Goal: Find specific page/section: Find specific page/section

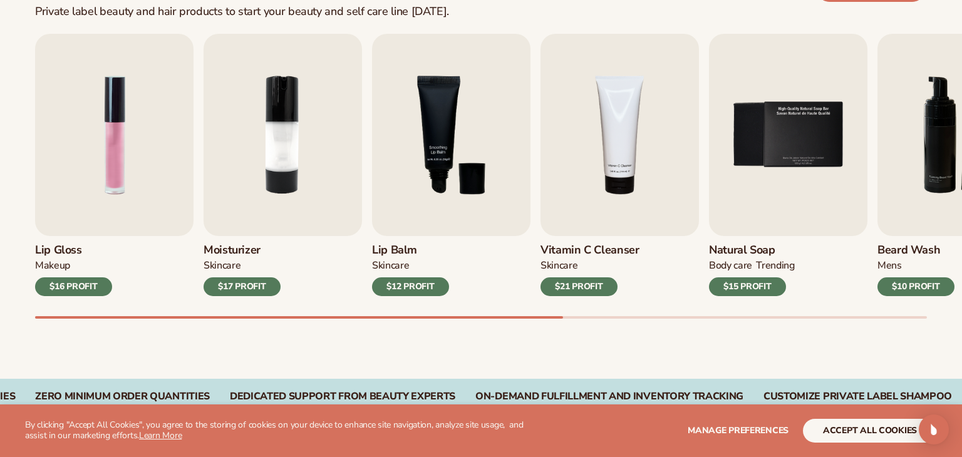
scroll to position [416, 0]
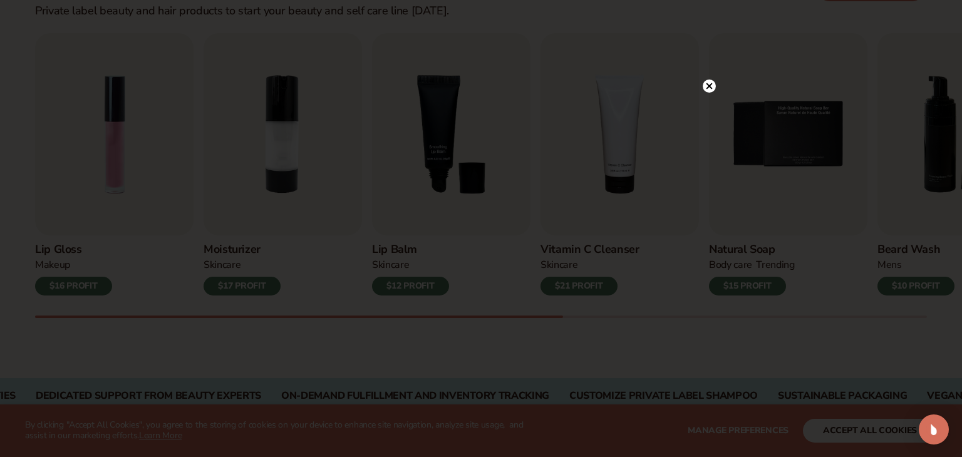
click at [708, 86] on icon at bounding box center [709, 86] width 6 height 6
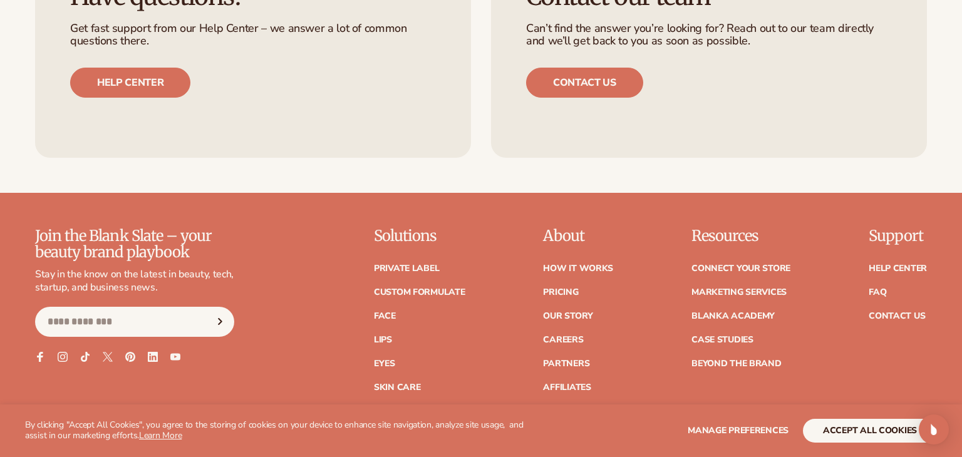
scroll to position [2343, 0]
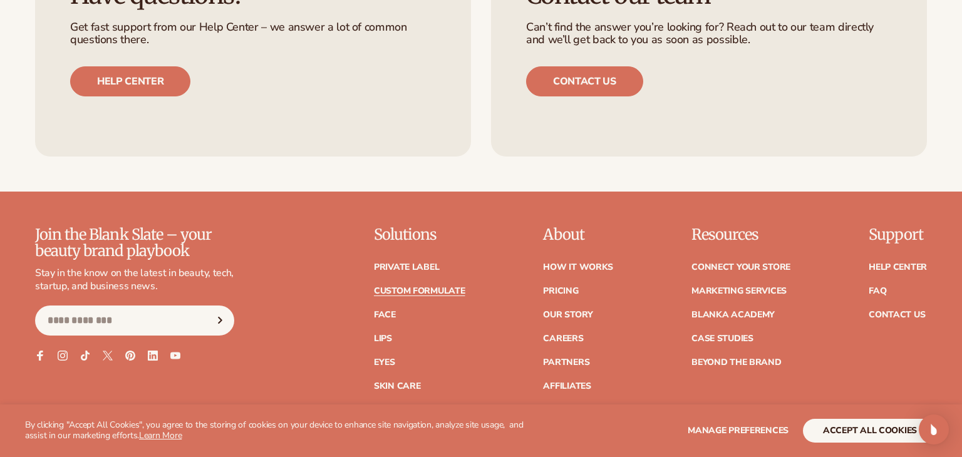
click at [416, 294] on link "Custom formulate" at bounding box center [419, 291] width 91 height 9
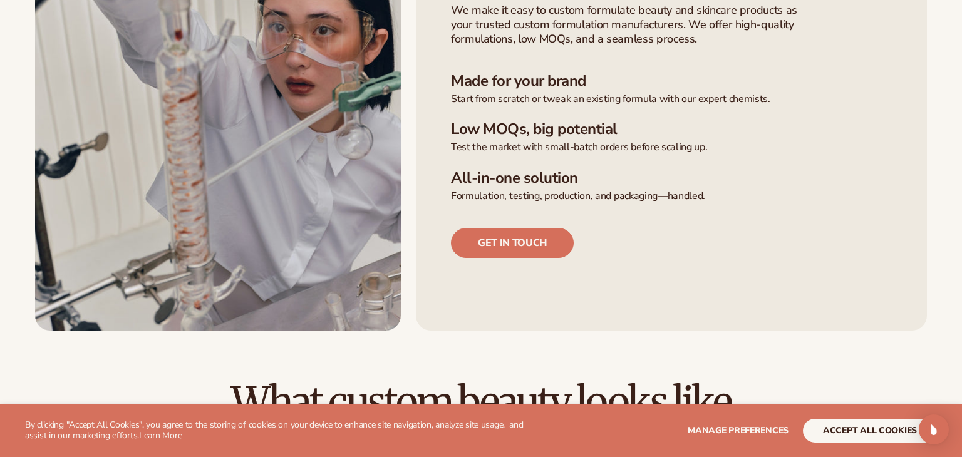
scroll to position [439, 0]
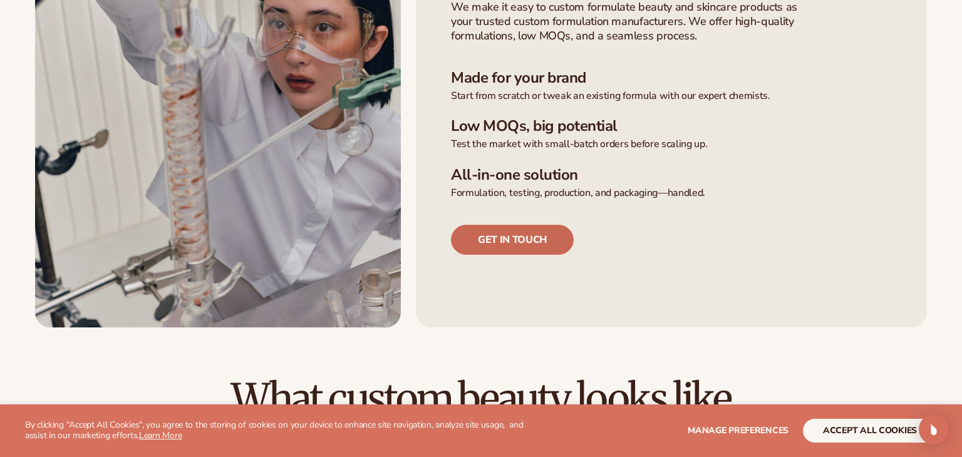
click at [480, 238] on link "Get in touch" at bounding box center [512, 240] width 123 height 30
